Goal: Use online tool/utility: Utilize a website feature to perform a specific function

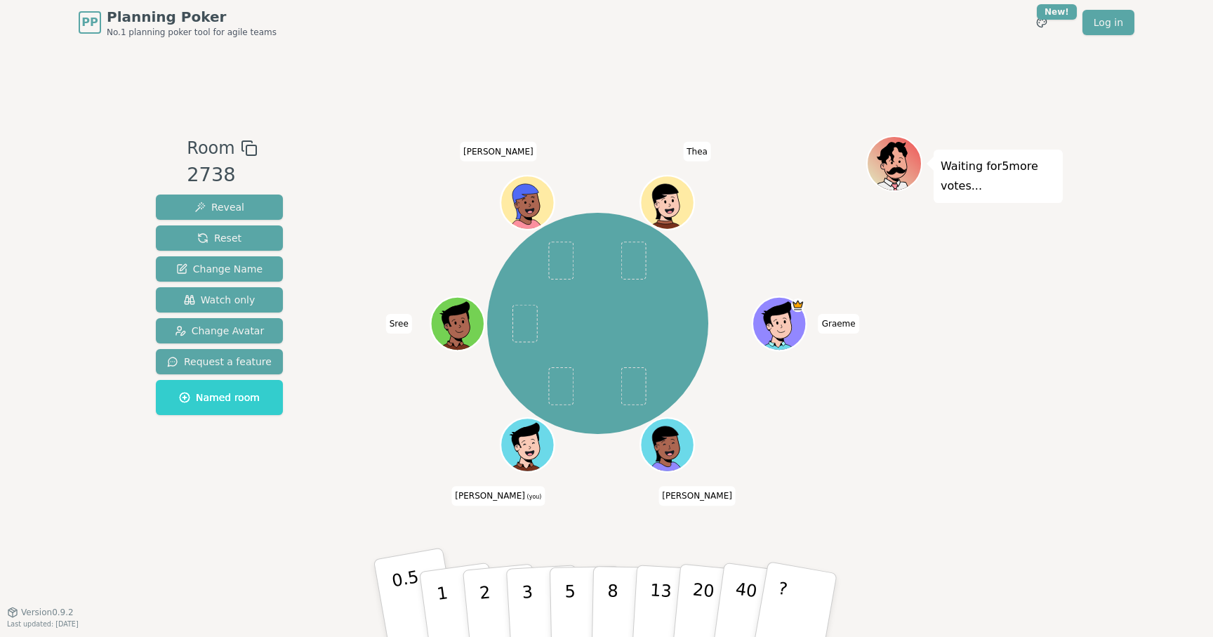
click at [395, 595] on p "0.5" at bounding box center [409, 605] width 39 height 79
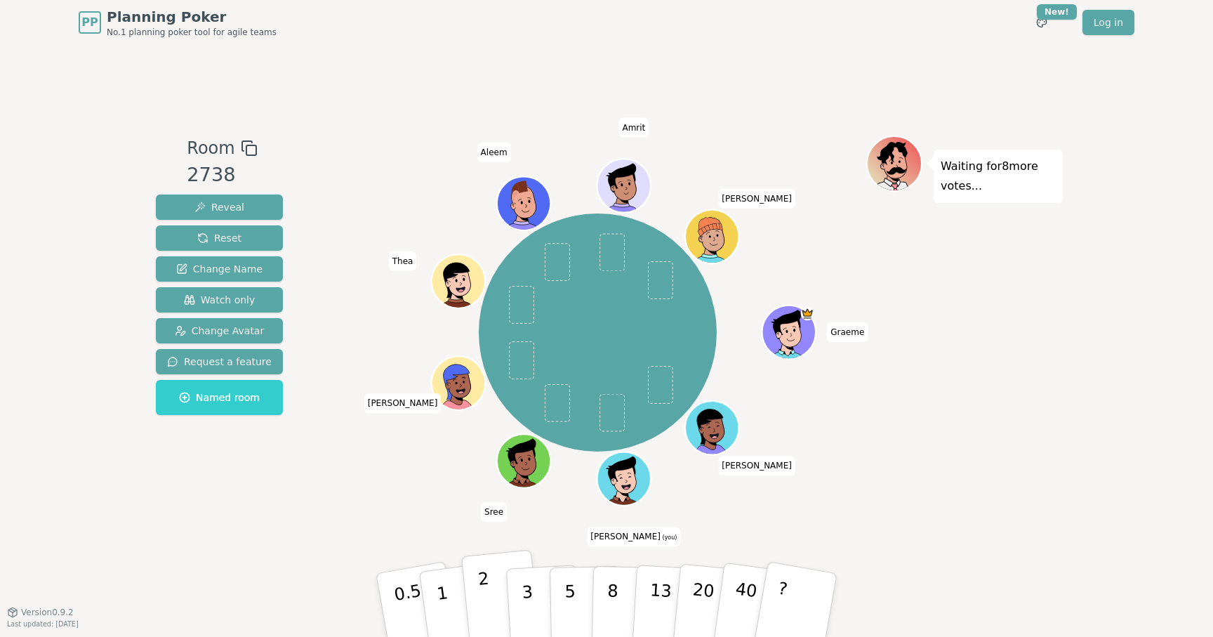
click at [490, 604] on button "2" at bounding box center [501, 606] width 80 height 112
click at [534, 606] on button "3" at bounding box center [543, 604] width 77 height 109
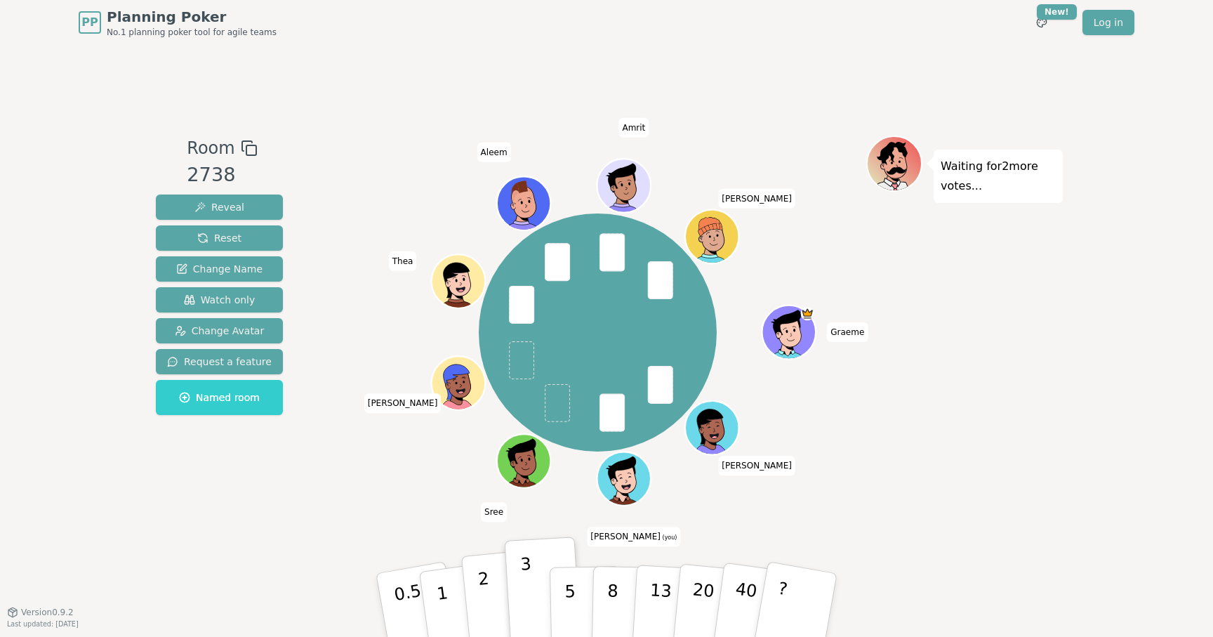
click at [490, 585] on button "2" at bounding box center [501, 606] width 80 height 112
click at [519, 588] on button "3" at bounding box center [543, 604] width 77 height 109
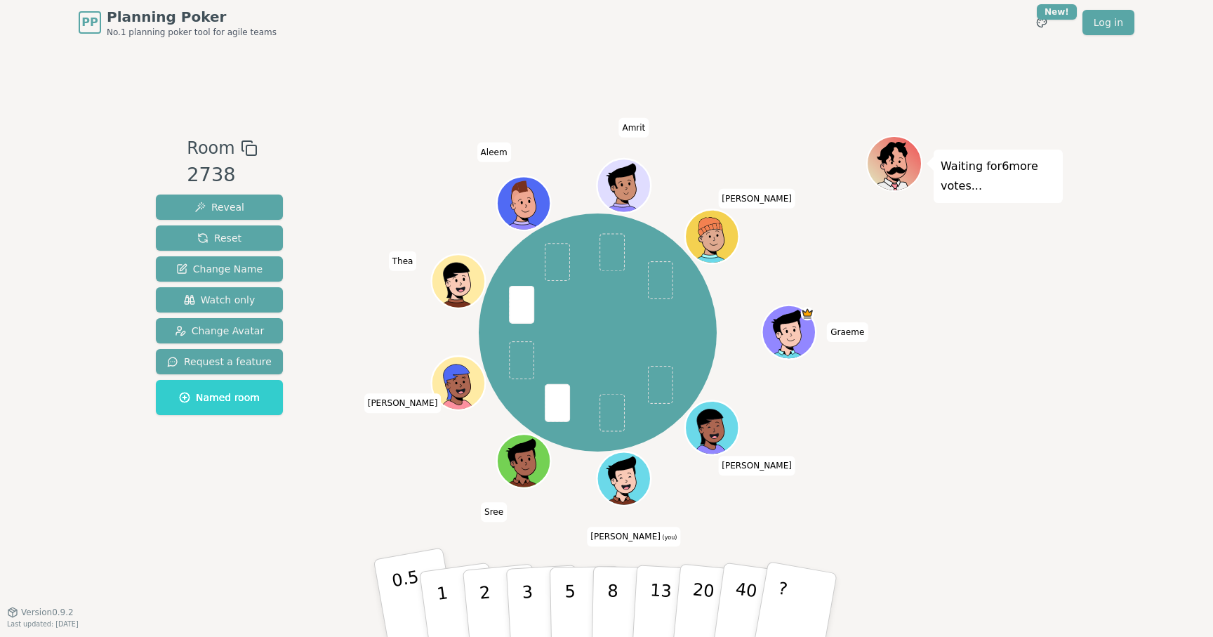
click at [407, 608] on p "0.5" at bounding box center [409, 605] width 39 height 79
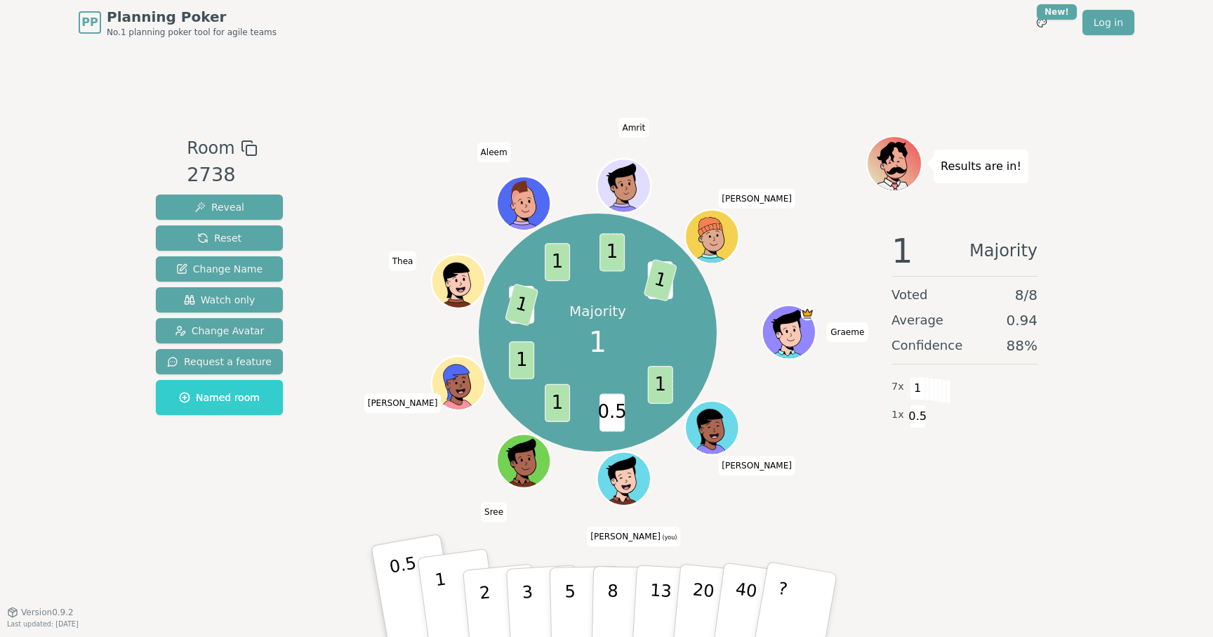
click at [442, 604] on p "1" at bounding box center [444, 607] width 21 height 77
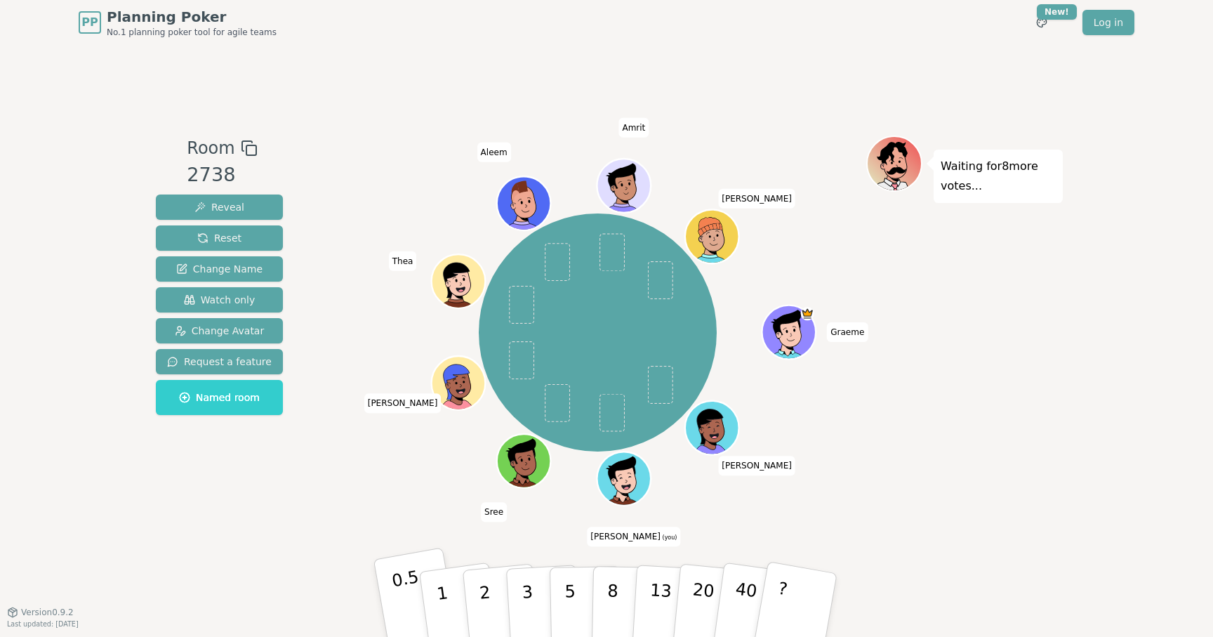
click at [400, 592] on p "0.5" at bounding box center [409, 605] width 39 height 79
click at [487, 601] on p "2" at bounding box center [486, 607] width 18 height 77
click at [405, 612] on p "0.5" at bounding box center [409, 605] width 39 height 79
click at [471, 596] on button "2" at bounding box center [501, 606] width 80 height 112
click at [454, 582] on button "1" at bounding box center [459, 605] width 84 height 114
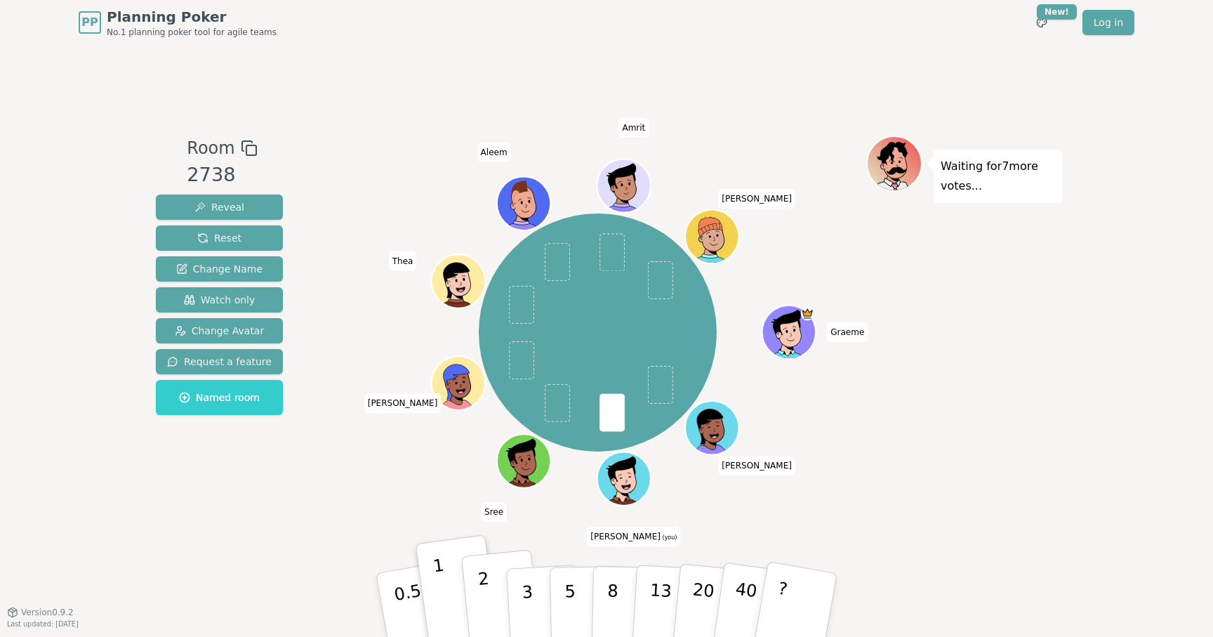
click at [492, 593] on button "2" at bounding box center [501, 606] width 80 height 112
click at [446, 584] on button "1" at bounding box center [459, 605] width 84 height 114
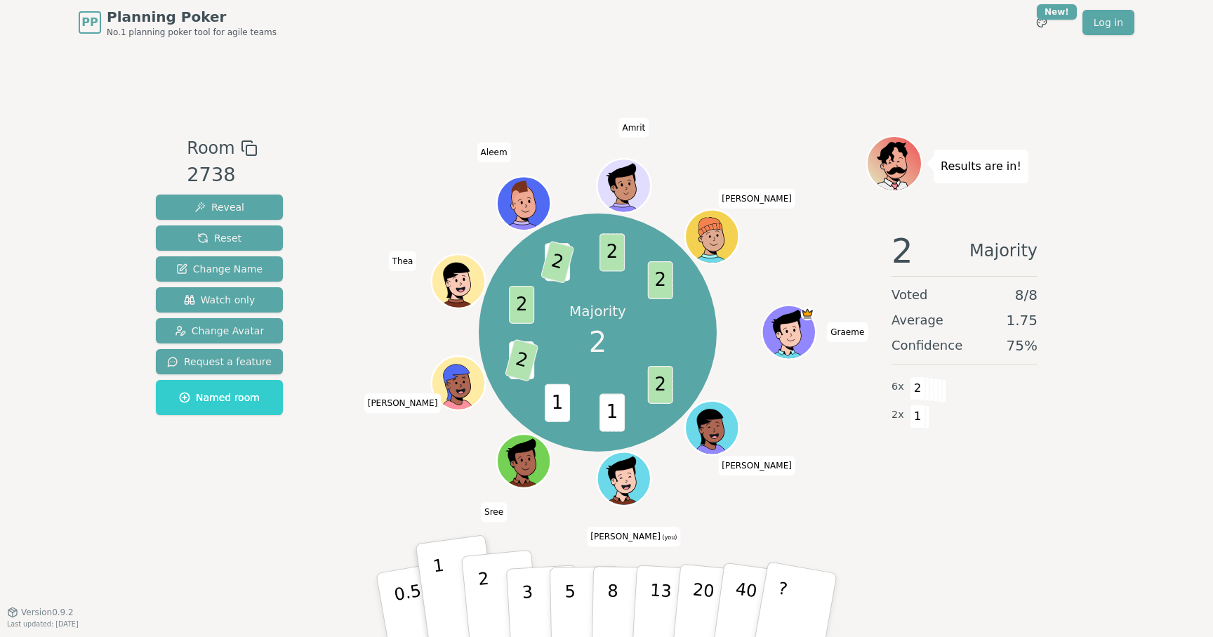
click at [473, 602] on button "2" at bounding box center [501, 606] width 80 height 112
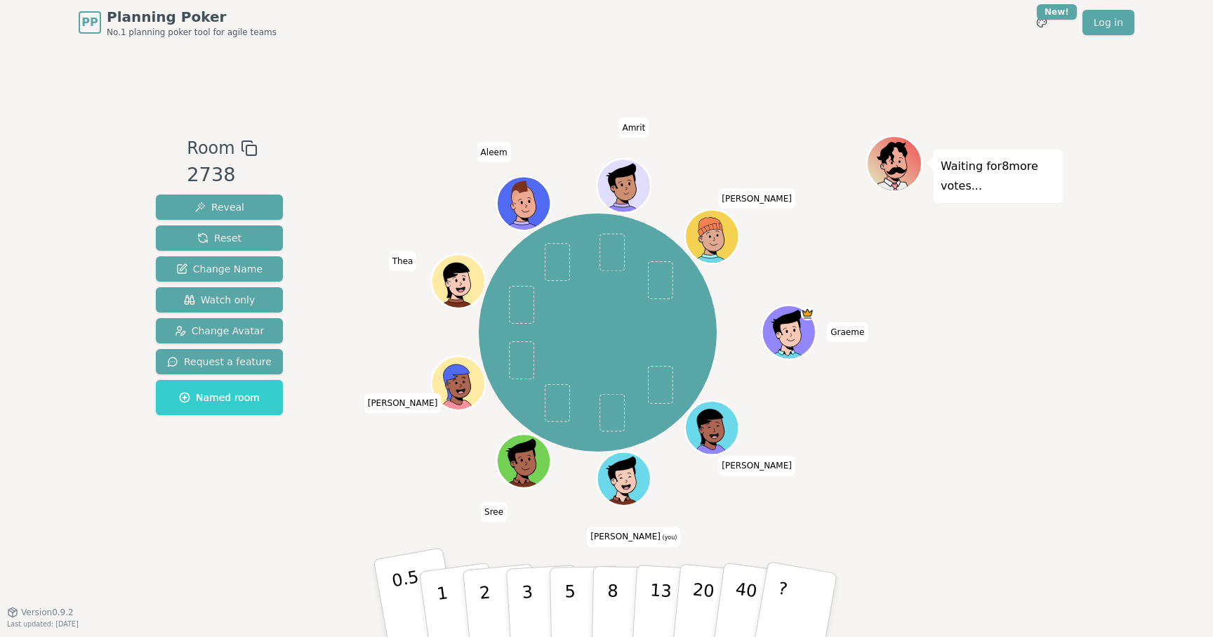
click at [399, 590] on p "0.5" at bounding box center [409, 605] width 39 height 79
click at [535, 602] on button "3" at bounding box center [543, 604] width 77 height 109
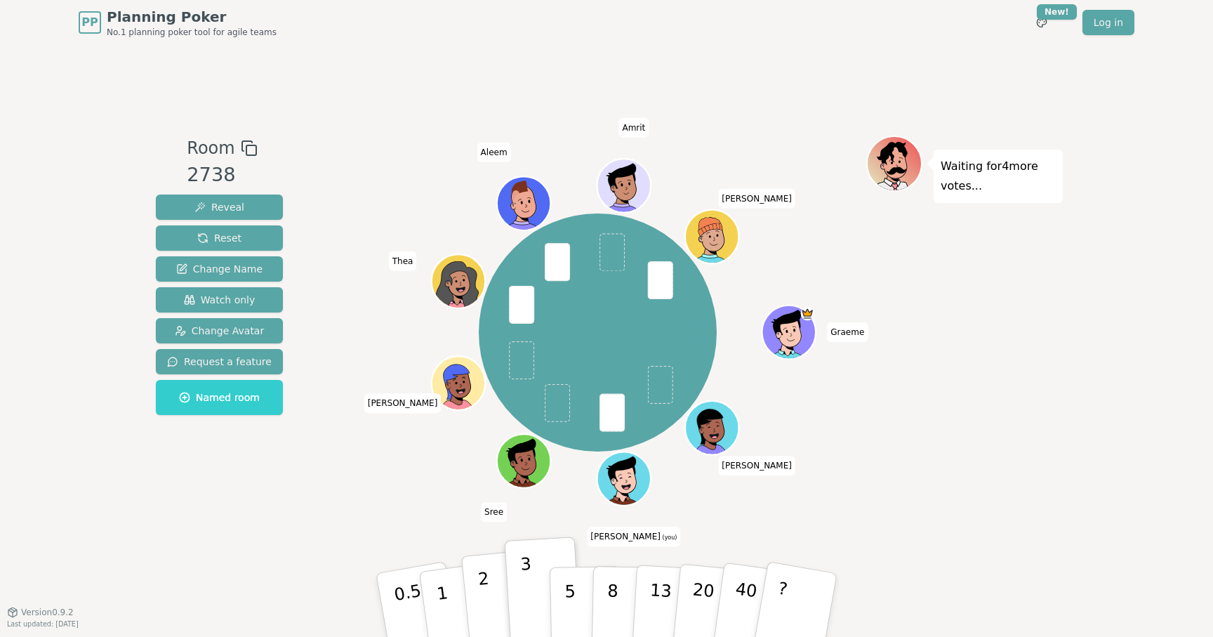
click at [480, 580] on p "2" at bounding box center [486, 607] width 18 height 77
click at [541, 604] on button "3" at bounding box center [543, 604] width 77 height 109
drag, startPoint x: 749, startPoint y: 276, endPoint x: 596, endPoint y: 521, distance: 288.8
click at [749, 284] on div "[PERSON_NAME] (you) [PERSON_NAME] [PERSON_NAME] Amrit [PERSON_NAME]" at bounding box center [597, 333] width 537 height 344
click at [486, 590] on p "2" at bounding box center [486, 607] width 18 height 77
